Goal: Go to known website: Access a specific website the user already knows

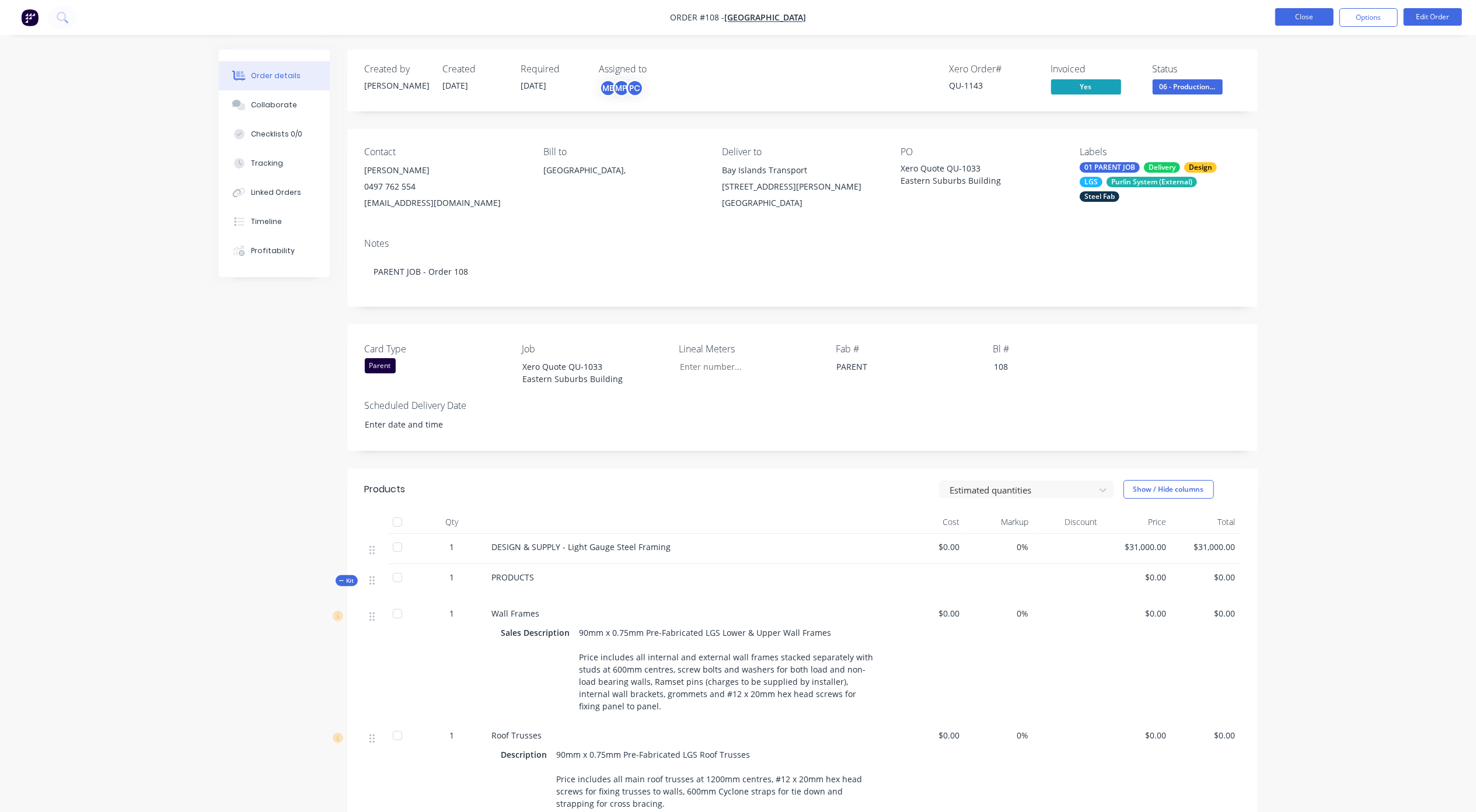
click at [1311, 15] on button "Close" at bounding box center [1304, 16] width 58 height 17
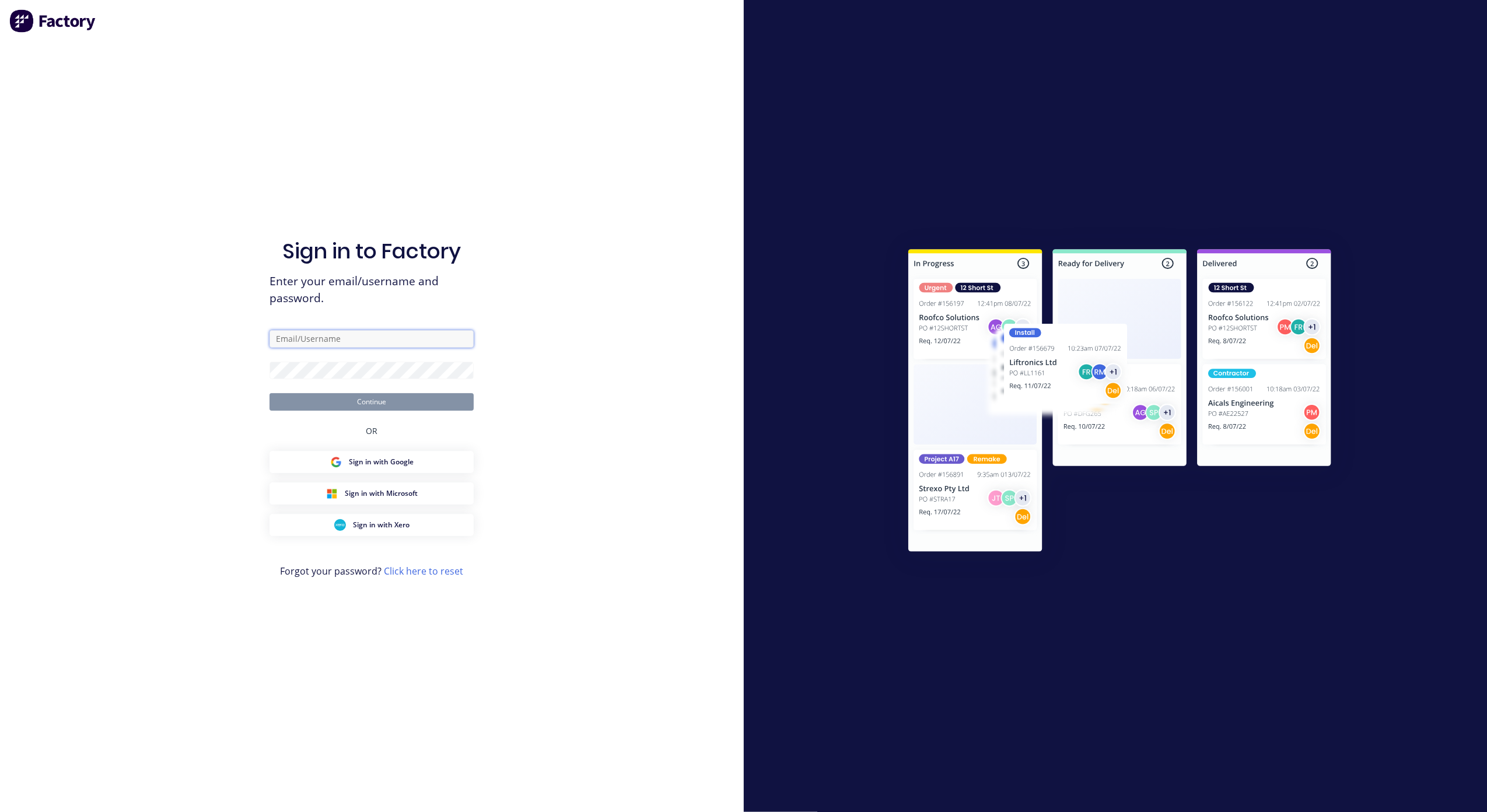
type input "[PERSON_NAME][EMAIL_ADDRESS][DOMAIN_NAME]"
click at [373, 410] on div "OR" at bounding box center [371, 430] width 11 height 40
click at [372, 404] on button "Continue" at bounding box center [372, 402] width 204 height 17
